Goal: Task Accomplishment & Management: Complete application form

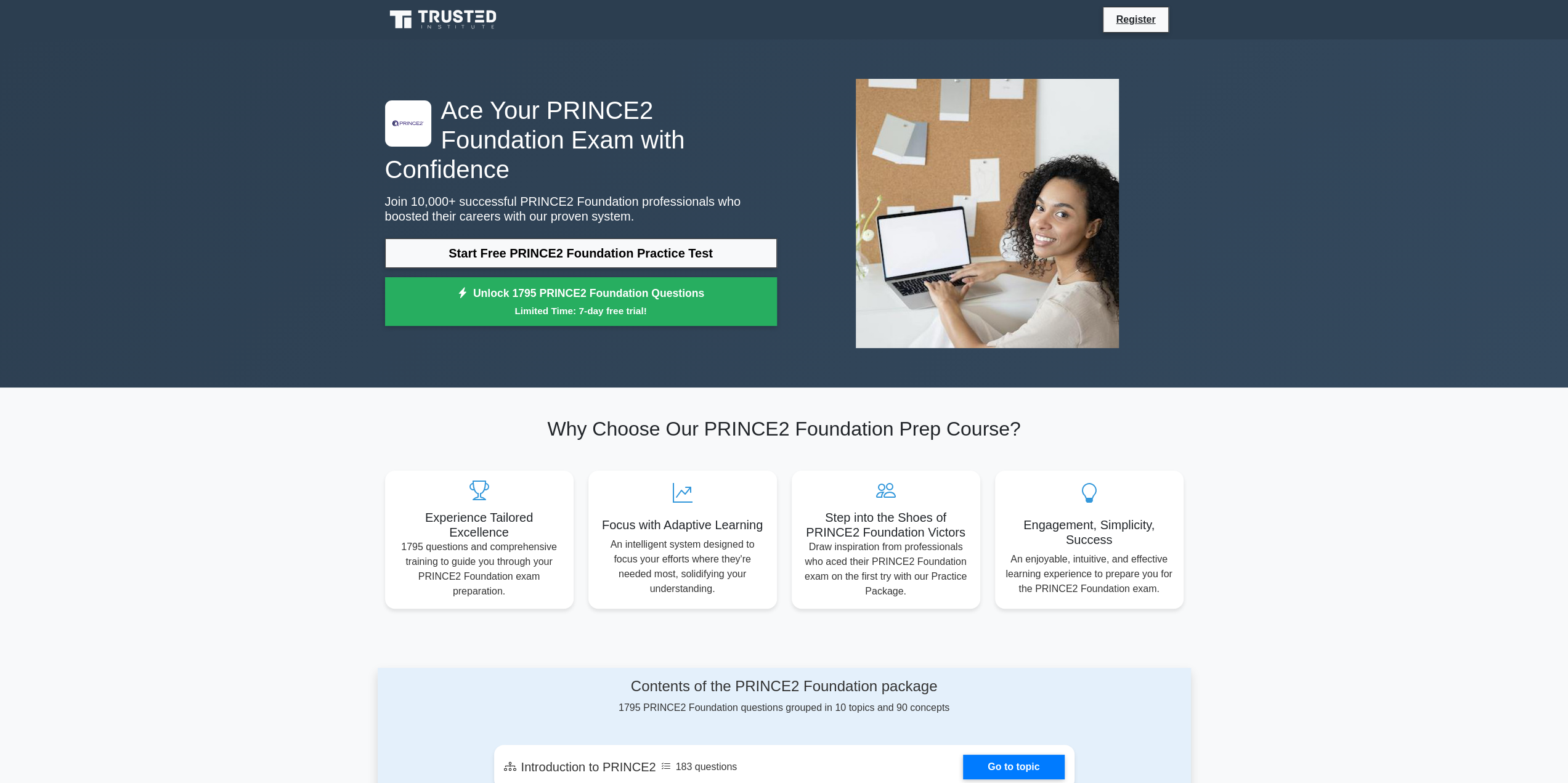
scroll to position [61, 0]
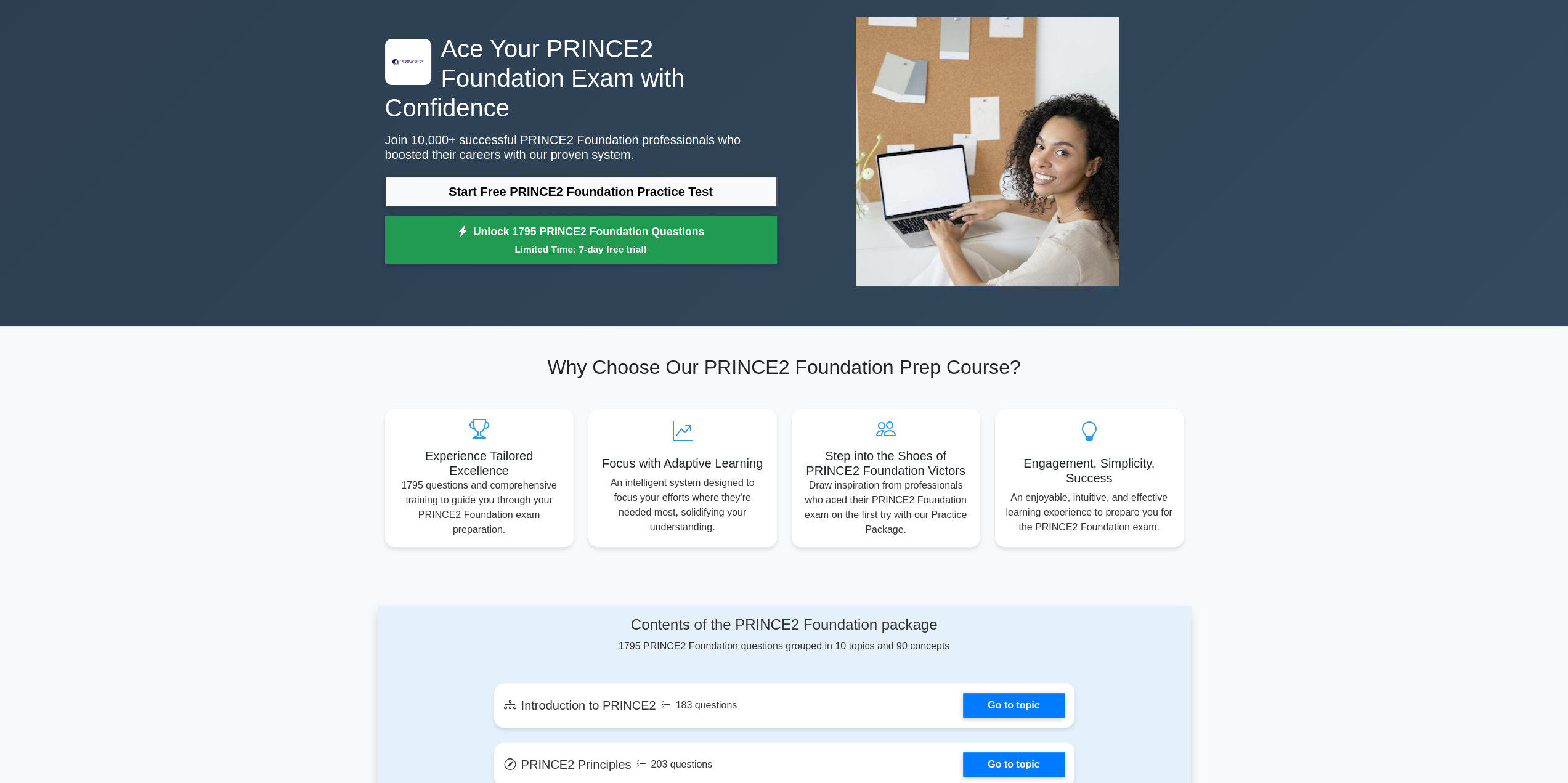
click at [547, 242] on small "Limited Time: 7-day free trial!" at bounding box center [581, 249] width 361 height 14
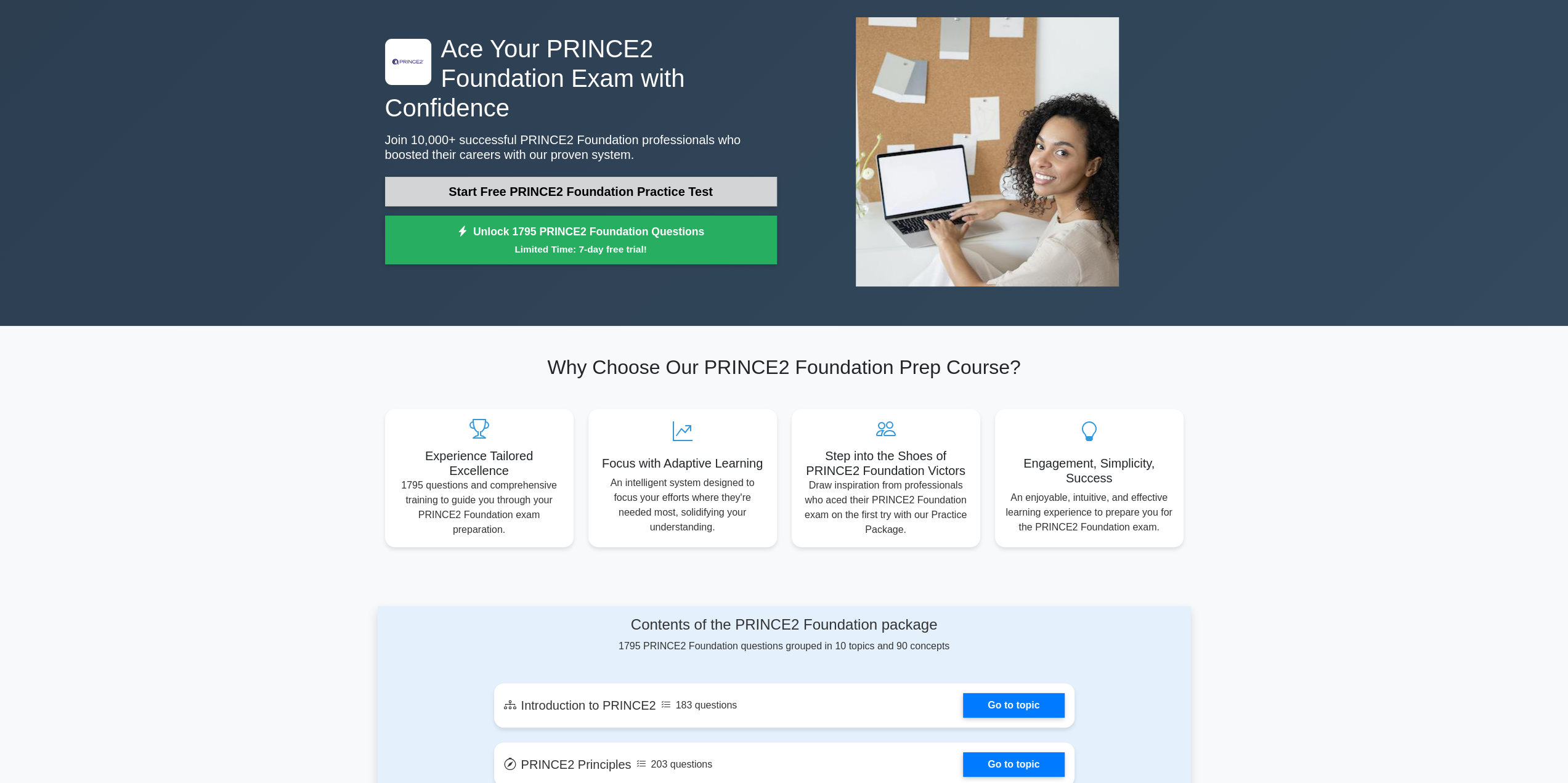
click at [629, 177] on link "Start Free PRINCE2 Foundation Practice Test" at bounding box center [581, 192] width 392 height 30
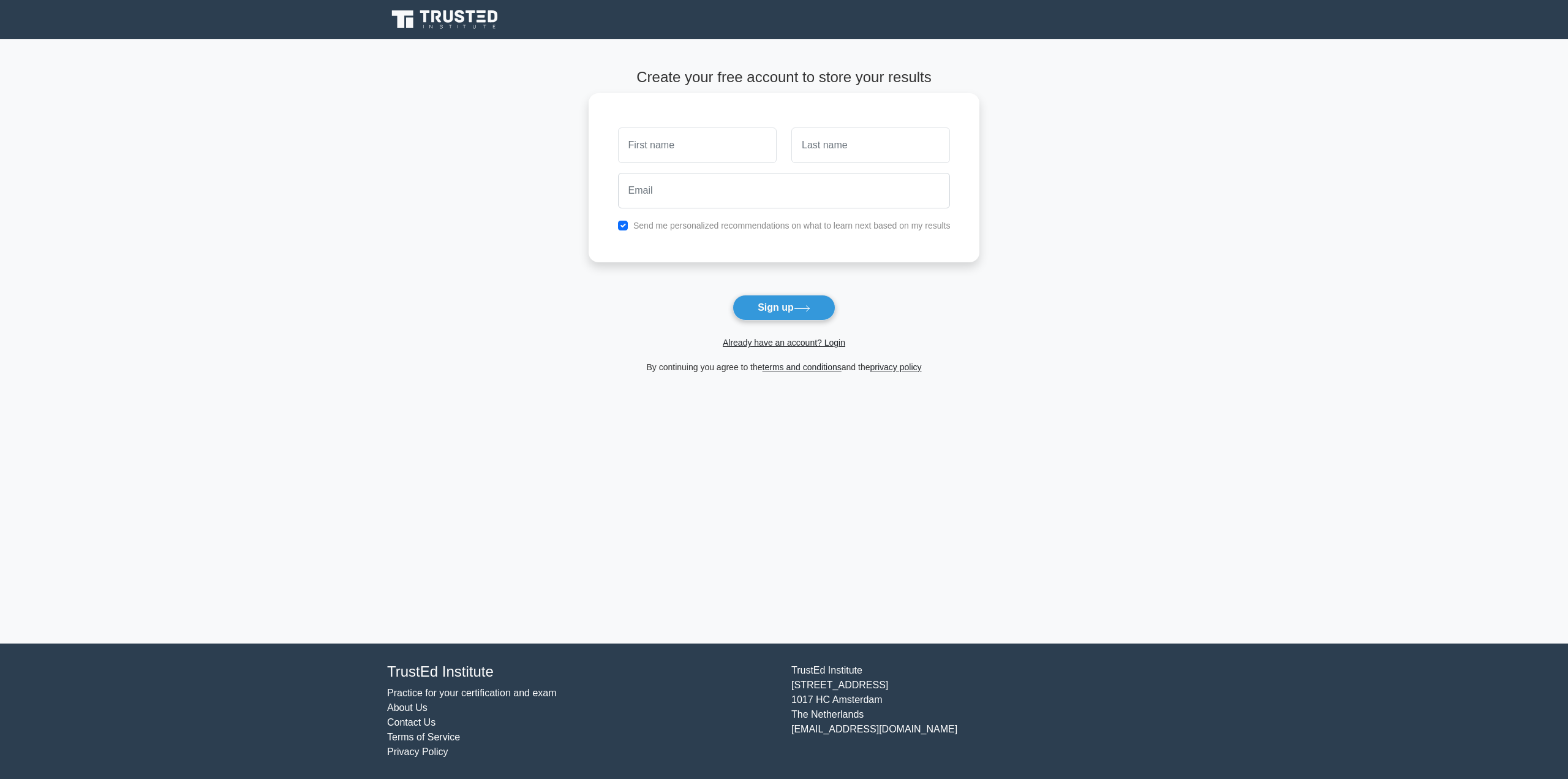
click at [645, 141] on input "text" at bounding box center [697, 145] width 159 height 35
click at [680, 186] on input "email" at bounding box center [784, 190] width 333 height 35
paste input "[EMAIL_ADDRESS][DOMAIN_NAME]"
type input "[EMAIL_ADDRESS][DOMAIN_NAME]"
click at [654, 152] on input "text" at bounding box center [697, 145] width 159 height 35
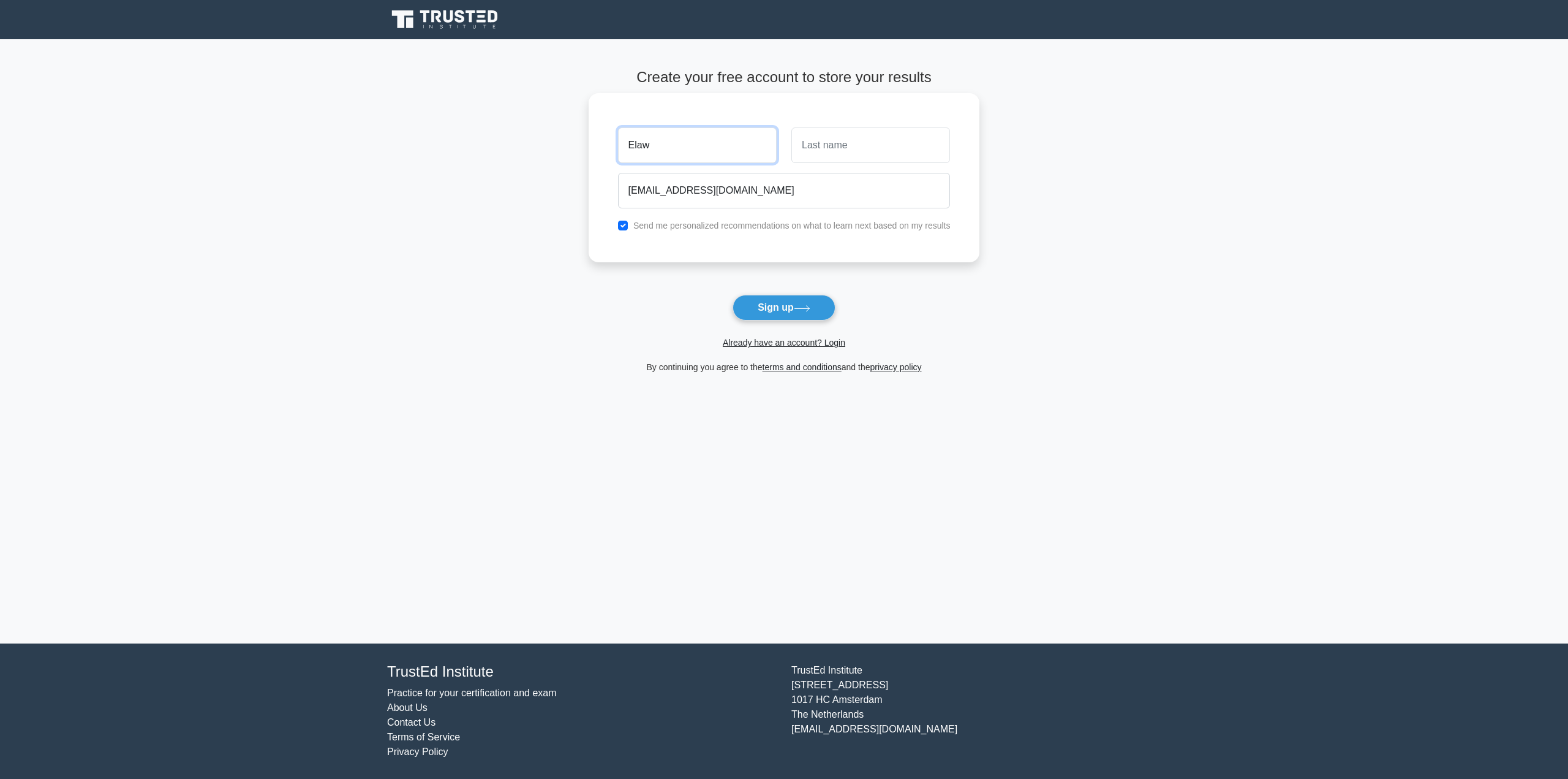
type input "Elaw"
click at [827, 151] on input "text" at bounding box center [870, 145] width 159 height 35
type input "Say"
click at [779, 306] on button "Sign up" at bounding box center [784, 308] width 103 height 26
